Goal: Check status: Check status

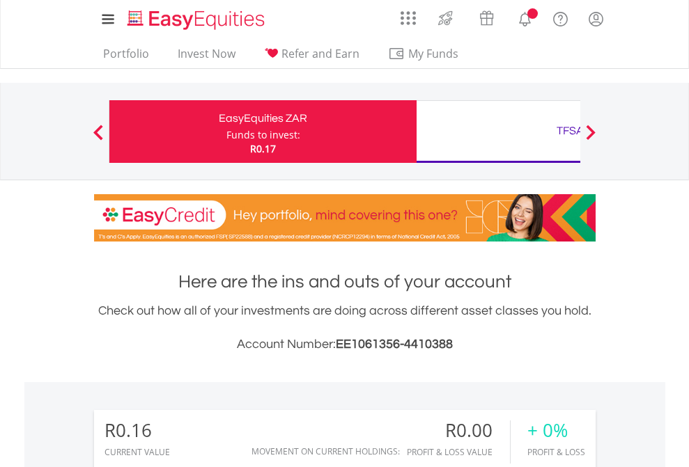
scroll to position [134, 219]
click at [226, 132] on div "Funds to invest:" at bounding box center [263, 135] width 74 height 14
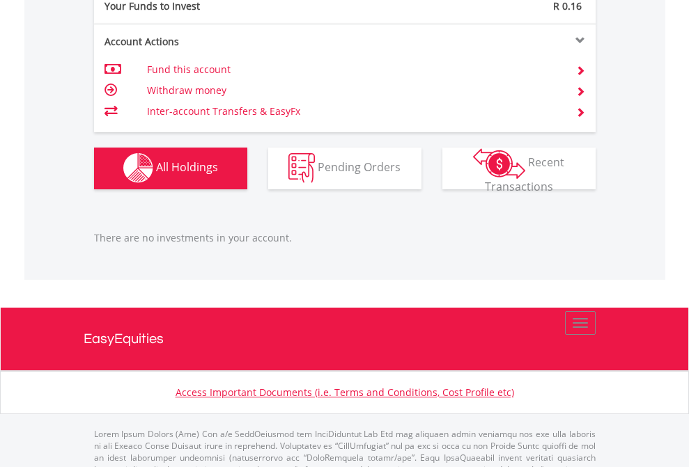
scroll to position [1379, 0]
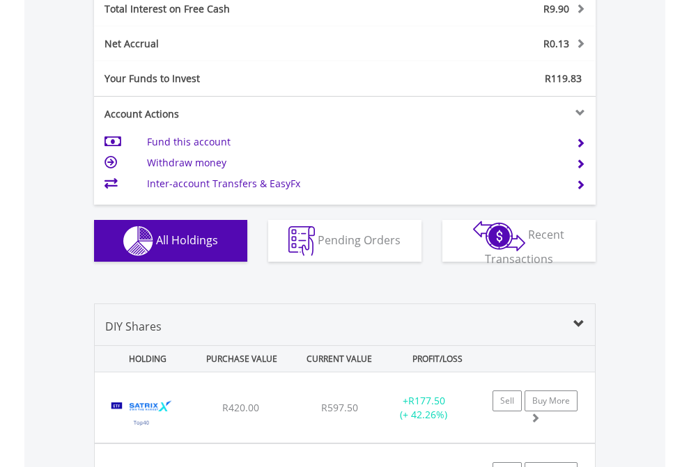
scroll to position [1605, 0]
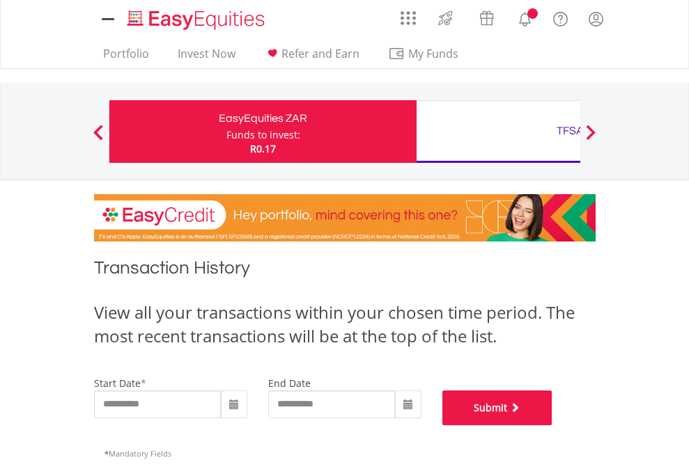
click at [552, 426] on button "Submit" at bounding box center [497, 408] width 110 height 35
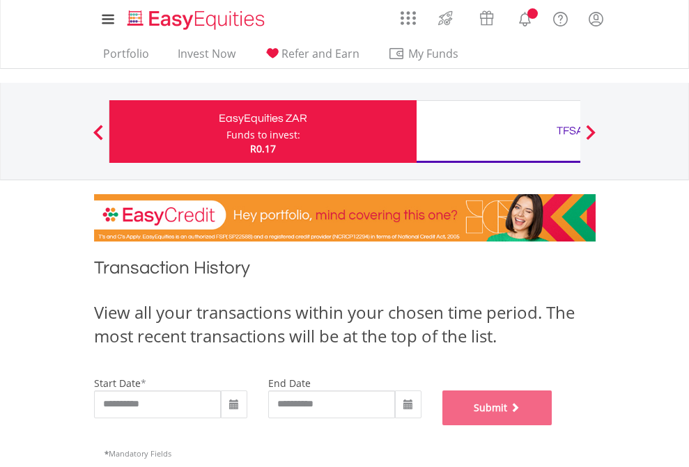
scroll to position [565, 0]
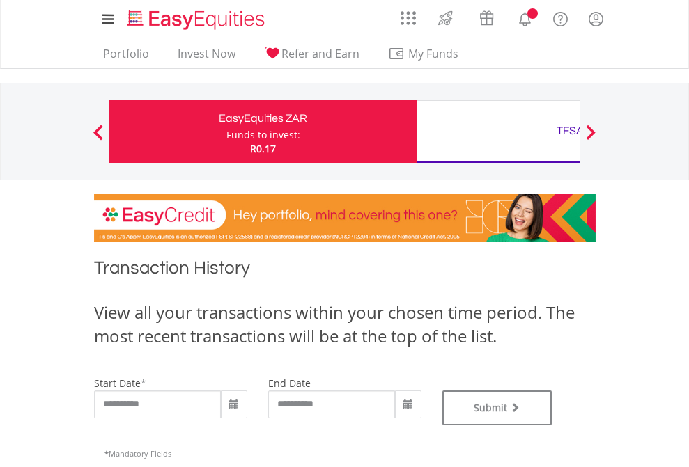
click at [498, 132] on div "TFSA" at bounding box center [570, 131] width 290 height 20
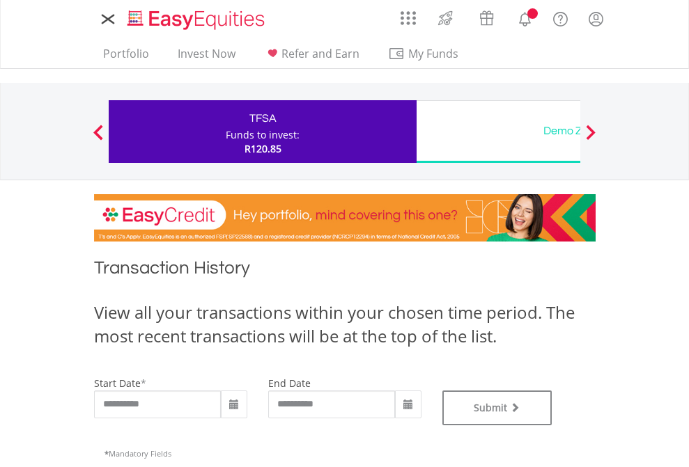
type input "**********"
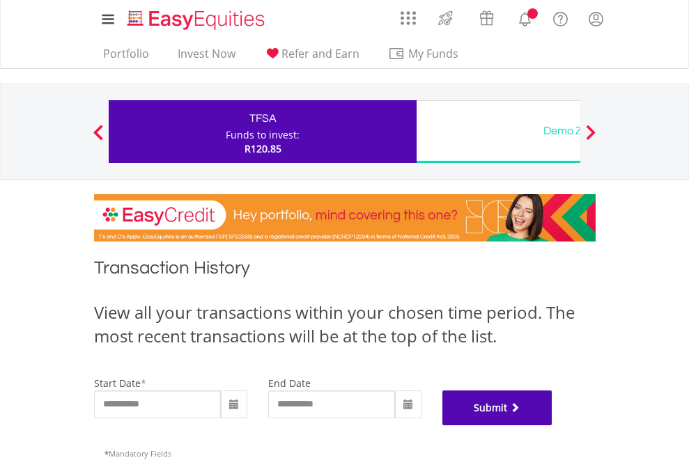
click at [552, 426] on button "Submit" at bounding box center [497, 408] width 110 height 35
